Goal: Navigation & Orientation: Understand site structure

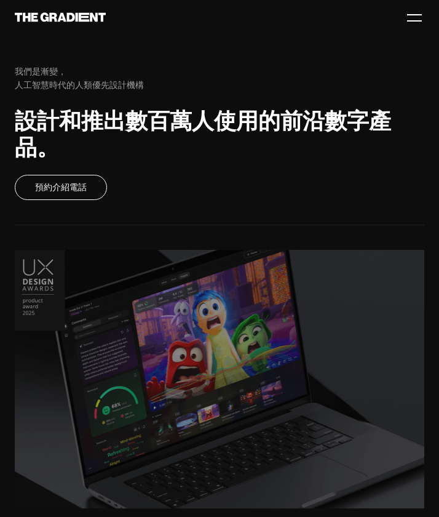
scroll to position [137, 0]
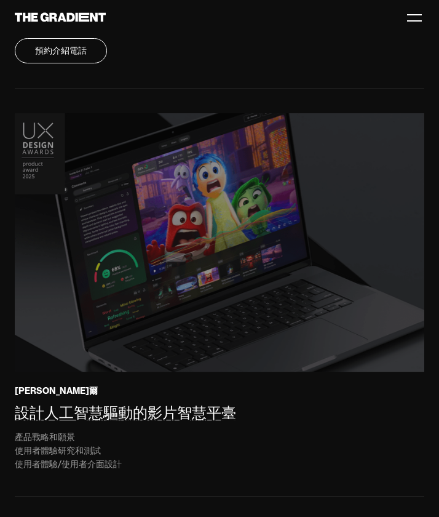
click at [362, 300] on img at bounding box center [219, 241] width 418 height 262
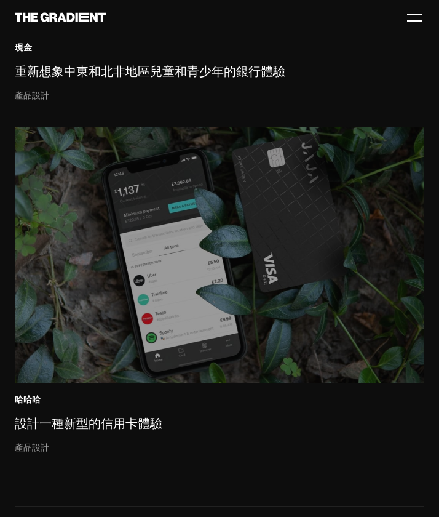
scroll to position [6100, 0]
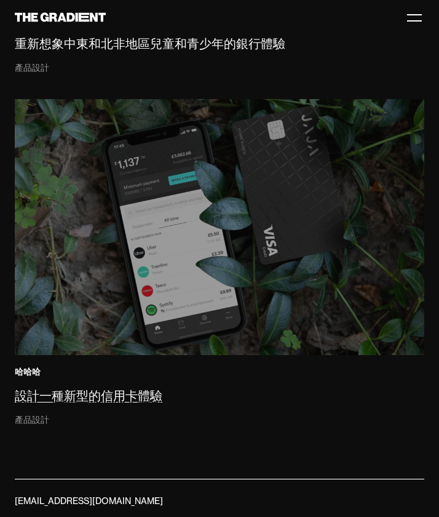
click at [222, 258] on img at bounding box center [219, 228] width 418 height 262
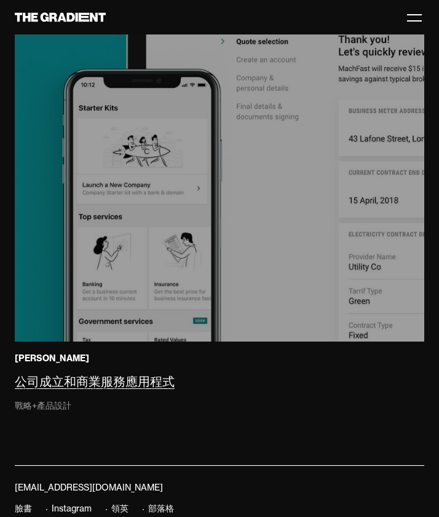
scroll to position [9939, 0]
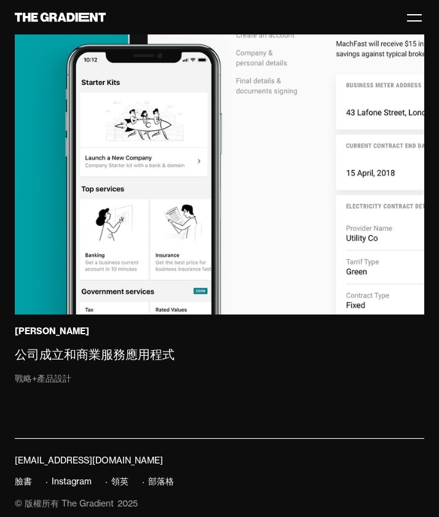
click at [410, 18] on div at bounding box center [415, 17] width 20 height 20
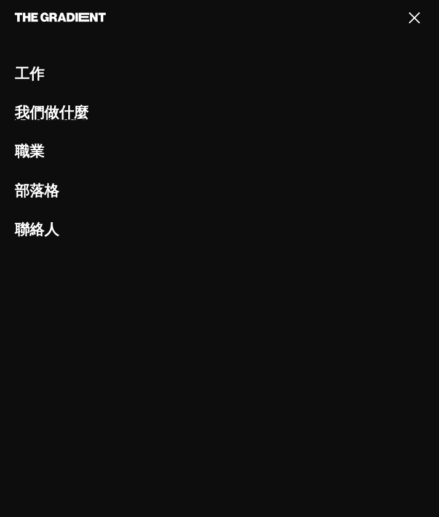
click at [39, 113] on link "我們做什麼" at bounding box center [52, 112] width 74 height 19
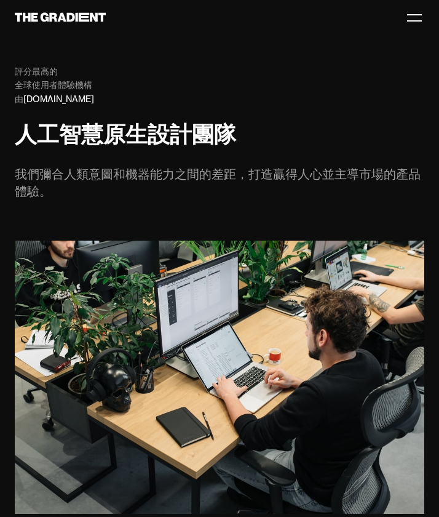
scroll to position [476, 0]
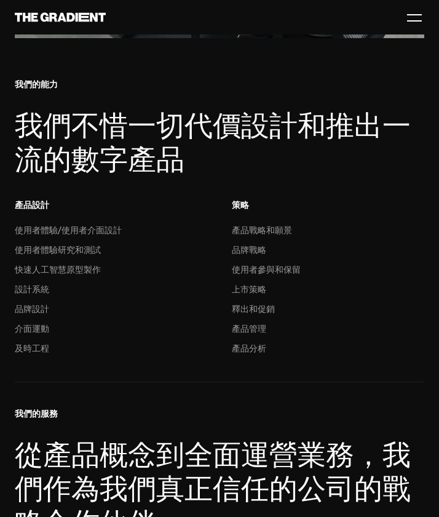
click at [412, 18] on div at bounding box center [415, 17] width 20 height 20
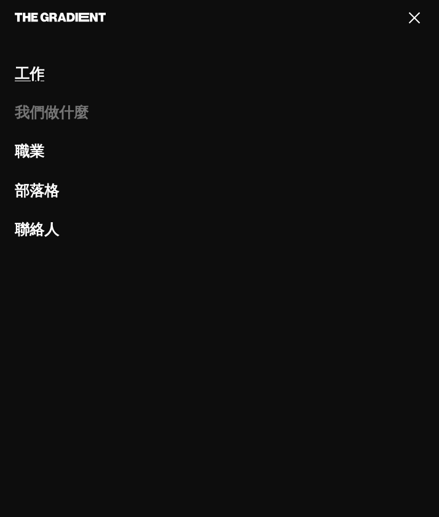
click at [23, 68] on link "工作" at bounding box center [30, 73] width 30 height 19
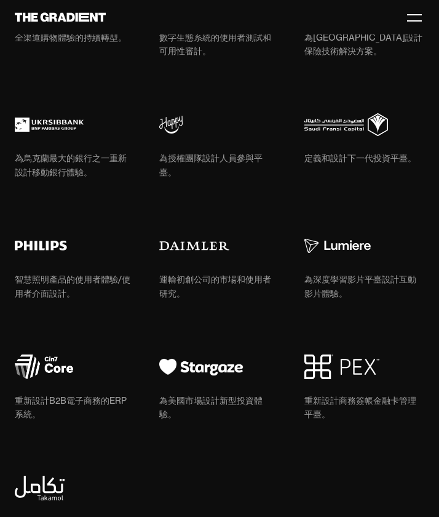
scroll to position [2104, 0]
